Goal: Task Accomplishment & Management: Complete application form

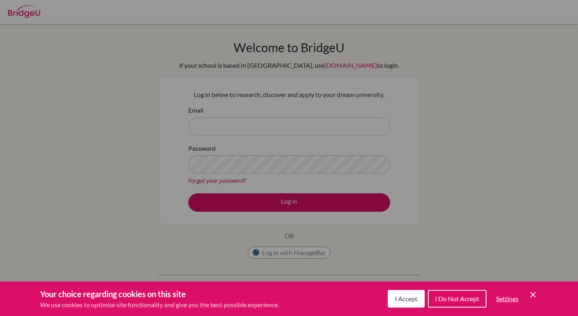
click at [415, 300] on span "I Accept" at bounding box center [406, 299] width 22 height 8
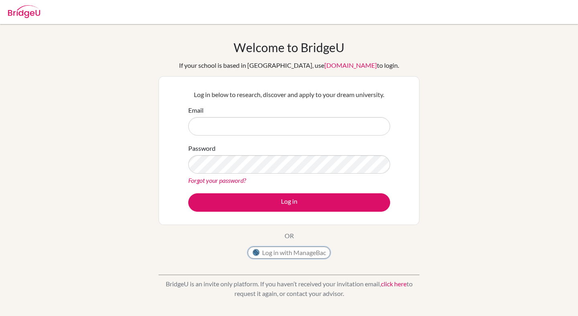
click at [318, 253] on button "Log in with ManageBac" at bounding box center [289, 253] width 83 height 12
click at [312, 258] on button "Log in with ManageBac" at bounding box center [289, 253] width 83 height 12
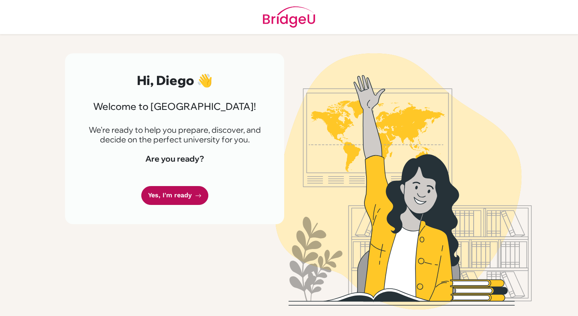
click at [173, 195] on link "Yes, I'm ready" at bounding box center [174, 195] width 67 height 19
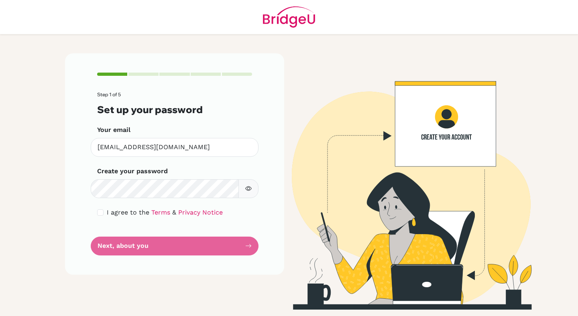
click at [242, 196] on button "button" at bounding box center [248, 188] width 20 height 19
click at [100, 212] on input "checkbox" at bounding box center [100, 213] width 6 height 6
checkbox input "true"
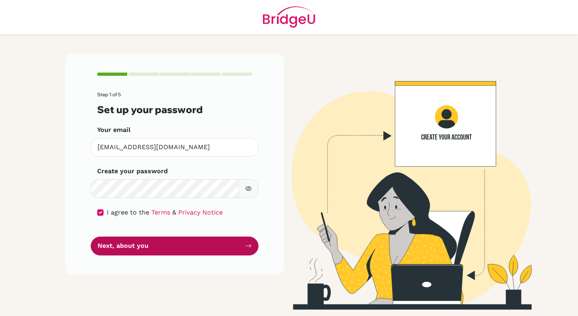
click at [128, 243] on button "Next, about you" at bounding box center [175, 246] width 168 height 19
